Goal: Task Accomplishment & Management: Manage account settings

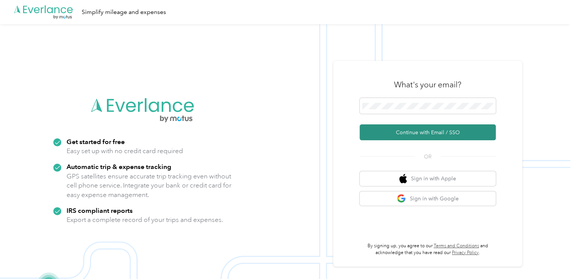
click at [430, 130] on button "Continue with Email / SSO" at bounding box center [428, 133] width 136 height 16
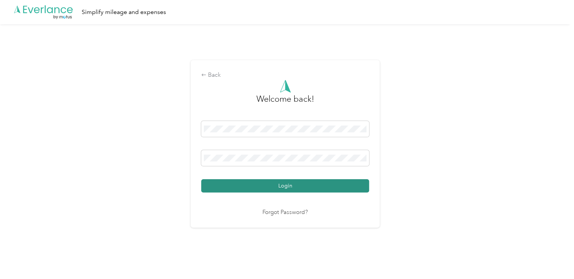
click at [302, 187] on button "Login" at bounding box center [285, 185] width 168 height 13
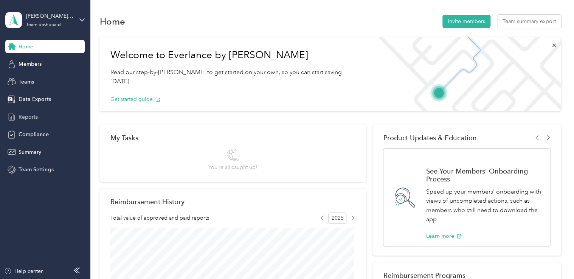
click at [29, 115] on span "Reports" at bounding box center [28, 117] width 19 height 8
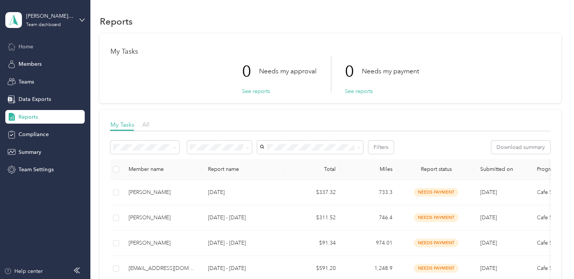
click at [29, 47] on span "Home" at bounding box center [26, 47] width 15 height 8
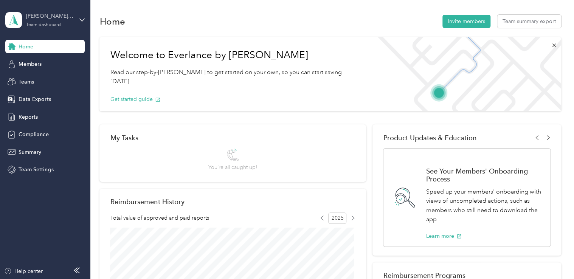
click at [41, 20] on div "[PERSON_NAME] CPM Team" at bounding box center [49, 16] width 47 height 8
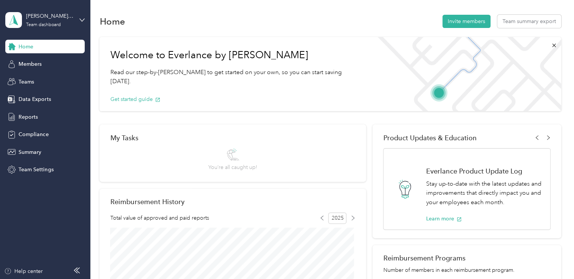
click at [51, 81] on div "Personal dashboard" at bounding box center [36, 79] width 48 height 8
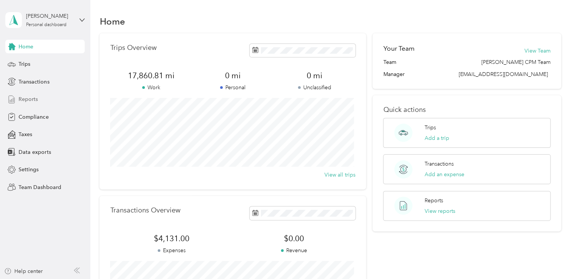
click at [38, 99] on div "Reports" at bounding box center [44, 100] width 79 height 14
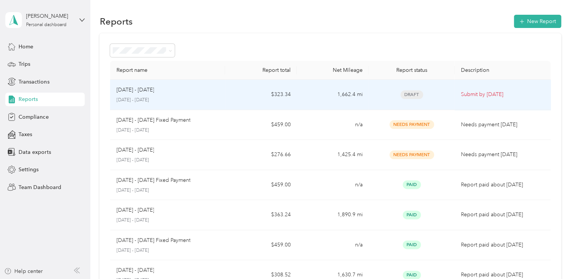
click at [217, 91] on div "[DATE] - [DATE]" at bounding box center [167, 90] width 103 height 8
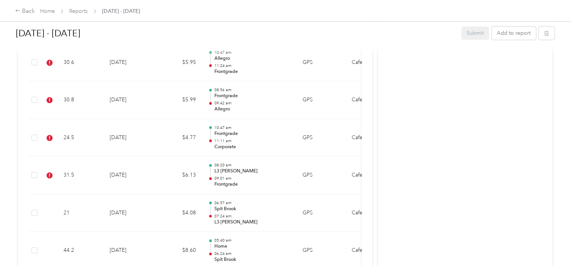
scroll to position [265, 0]
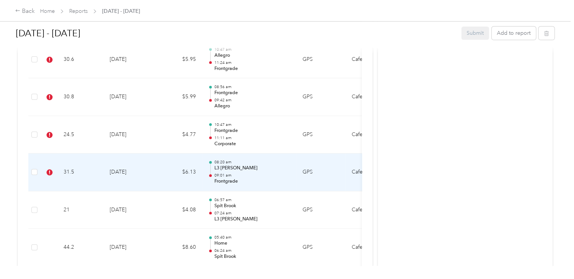
click at [271, 174] on p "09:01 am" at bounding box center [252, 175] width 76 height 5
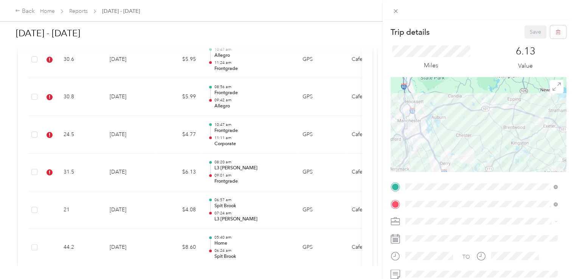
scroll to position [38, 0]
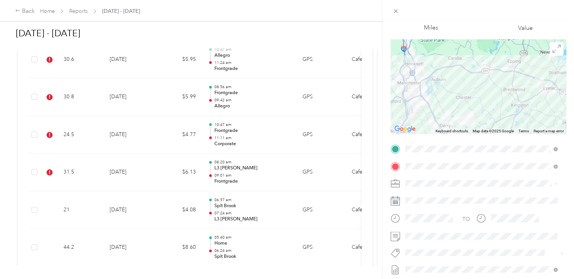
click at [436, 266] on span "Frontgrade Technology" at bounding box center [438, 265] width 49 height 7
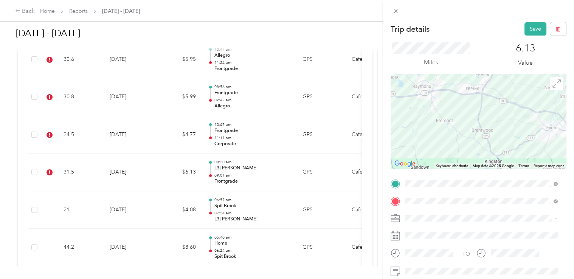
scroll to position [0, 0]
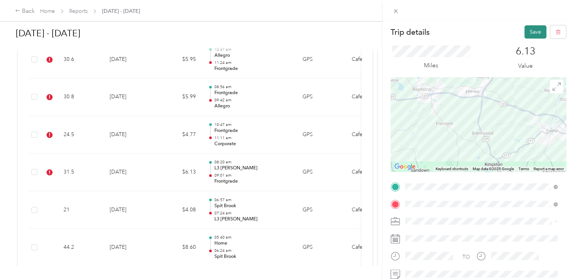
click at [534, 32] on button "Save" at bounding box center [536, 31] width 22 height 13
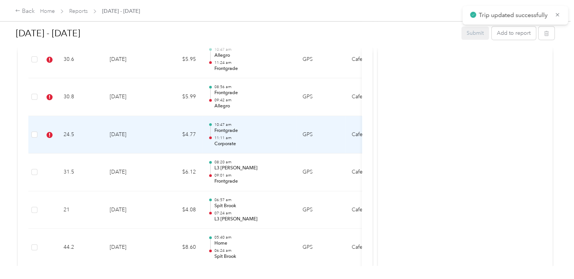
click at [254, 130] on p "Frontgrade" at bounding box center [252, 131] width 76 height 7
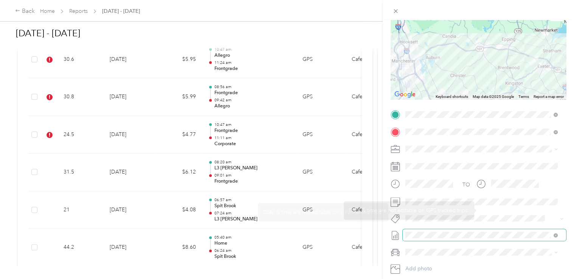
scroll to position [76, 0]
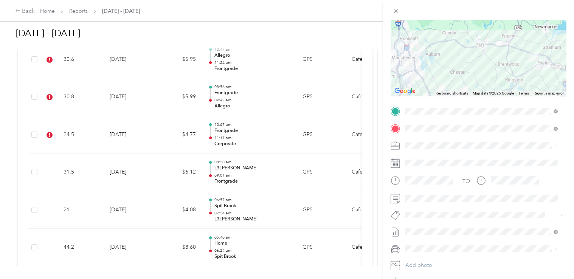
click at [441, 224] on button "Corporate Office" at bounding box center [431, 228] width 46 height 9
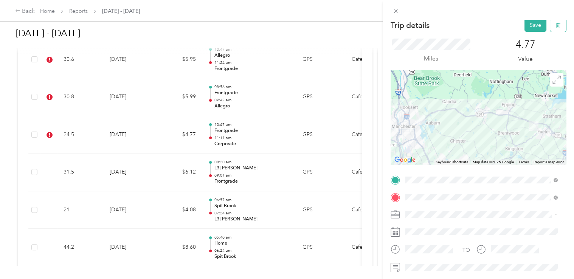
scroll to position [0, 0]
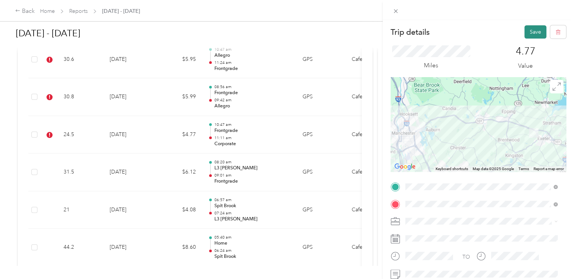
click at [534, 33] on button "Save" at bounding box center [536, 31] width 22 height 13
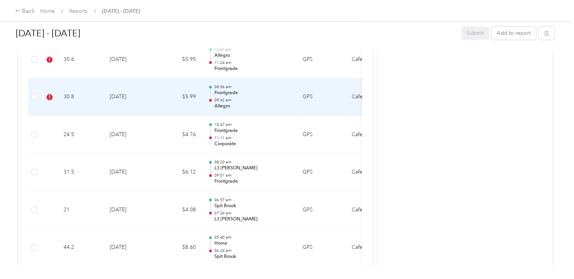
click at [271, 104] on p "Allegro" at bounding box center [252, 106] width 76 height 7
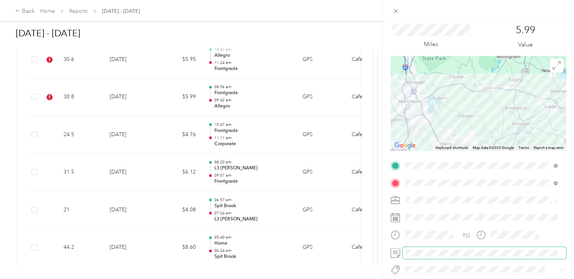
scroll to position [38, 0]
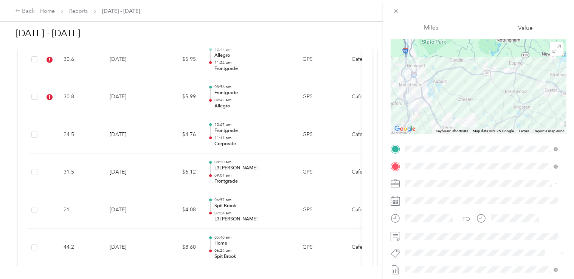
click at [422, 234] on span "Allegro" at bounding box center [422, 235] width 16 height 7
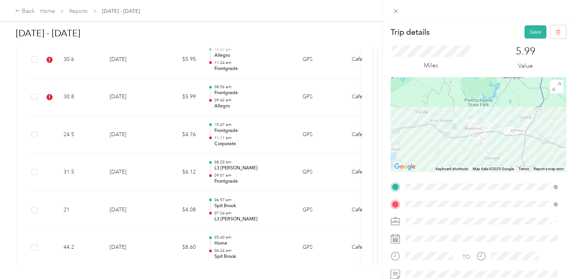
scroll to position [0, 0]
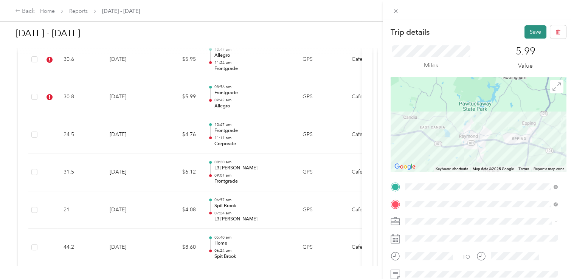
click at [535, 34] on button "Save" at bounding box center [536, 31] width 22 height 13
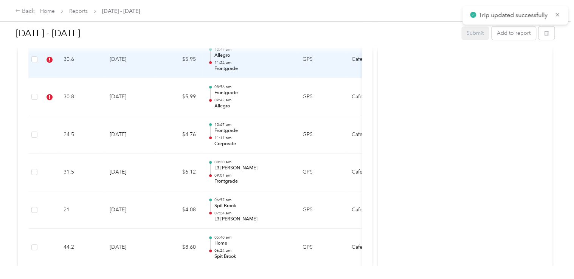
click at [251, 59] on div "10:47 am Allegro 11:24 am Frontgrade" at bounding box center [252, 59] width 76 height 25
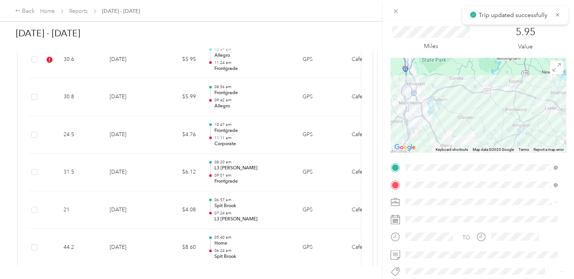
scroll to position [38, 0]
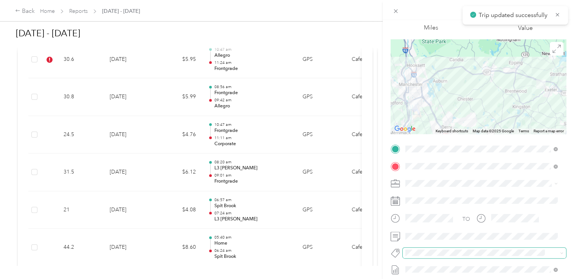
click at [424, 248] on span at bounding box center [484, 253] width 163 height 11
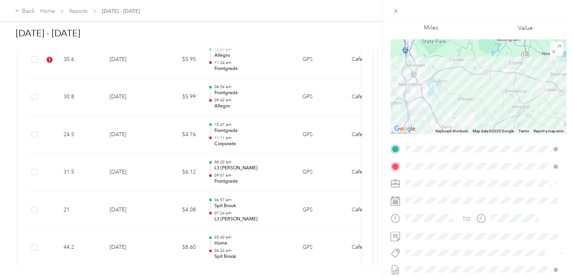
click at [428, 279] on div "Trip details Save This trip cannot be edited because it is either under review,…" at bounding box center [285, 279] width 571 height 0
click at [439, 267] on button "Frontgrade Technology" at bounding box center [437, 266] width 59 height 9
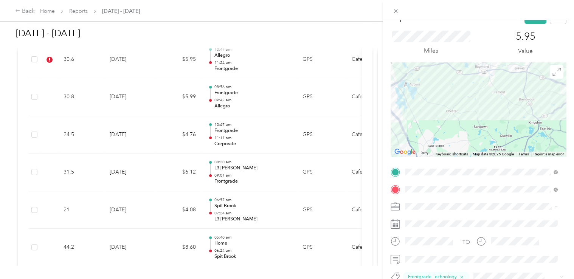
scroll to position [0, 0]
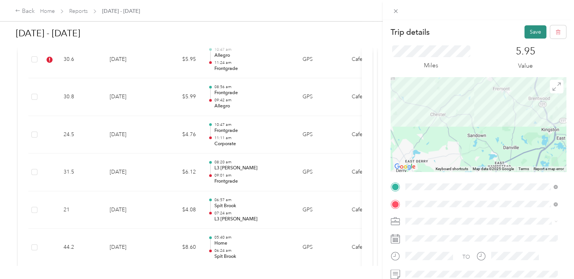
click at [527, 33] on button "Save" at bounding box center [536, 31] width 22 height 13
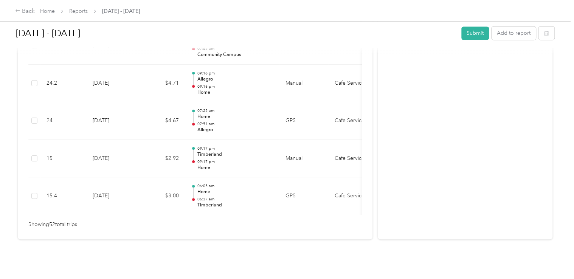
scroll to position [2037, 0]
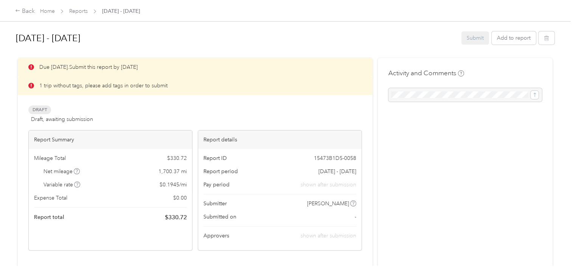
scroll to position [189, 0]
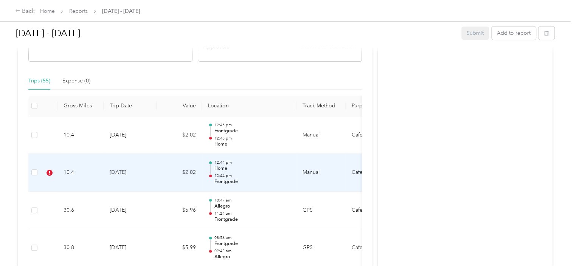
click at [276, 171] on p "Home" at bounding box center [252, 168] width 76 height 7
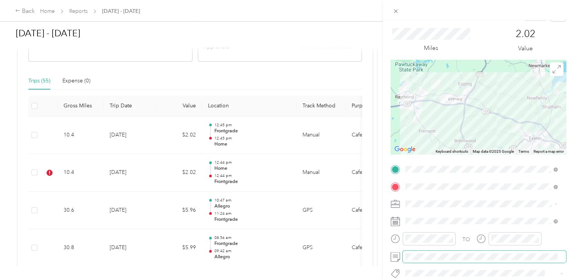
scroll to position [38, 0]
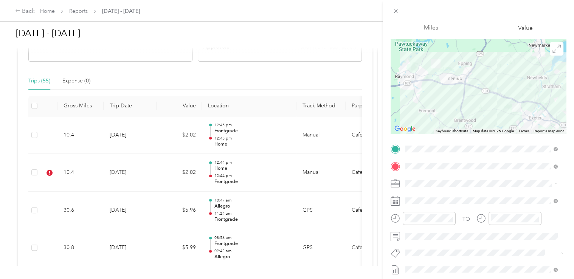
click at [435, 266] on span "Frontgrade Technology" at bounding box center [438, 266] width 49 height 7
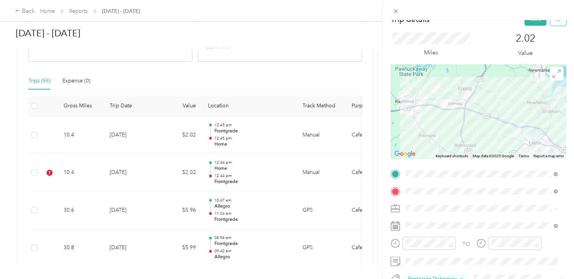
scroll to position [0, 0]
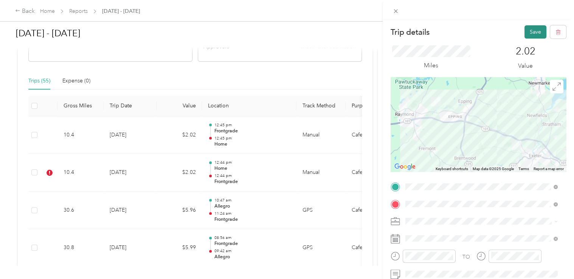
click at [532, 29] on button "Save" at bounding box center [536, 31] width 22 height 13
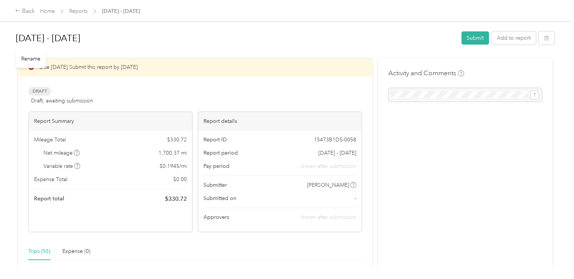
click at [365, 30] on h1 "[DATE] - [DATE]" at bounding box center [236, 38] width 441 height 18
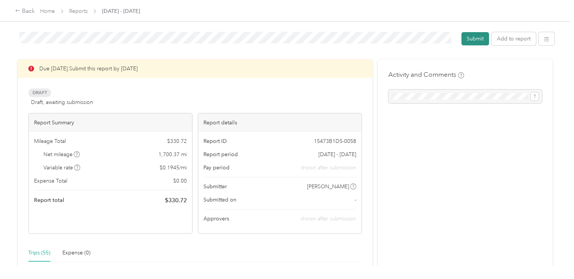
click at [472, 39] on button "Submit" at bounding box center [476, 38] width 28 height 13
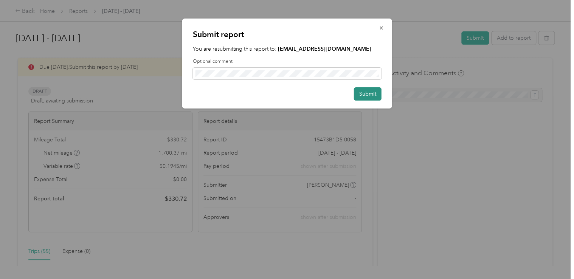
click at [374, 92] on button "Submit" at bounding box center [368, 93] width 28 height 13
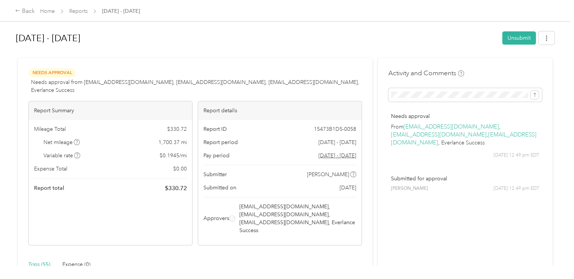
drag, startPoint x: 439, startPoint y: 68, endPoint x: 442, endPoint y: 35, distance: 33.1
click at [198, 32] on h1 "[DATE] - [DATE]" at bounding box center [256, 38] width 481 height 18
